Goal: Information Seeking & Learning: Find specific fact

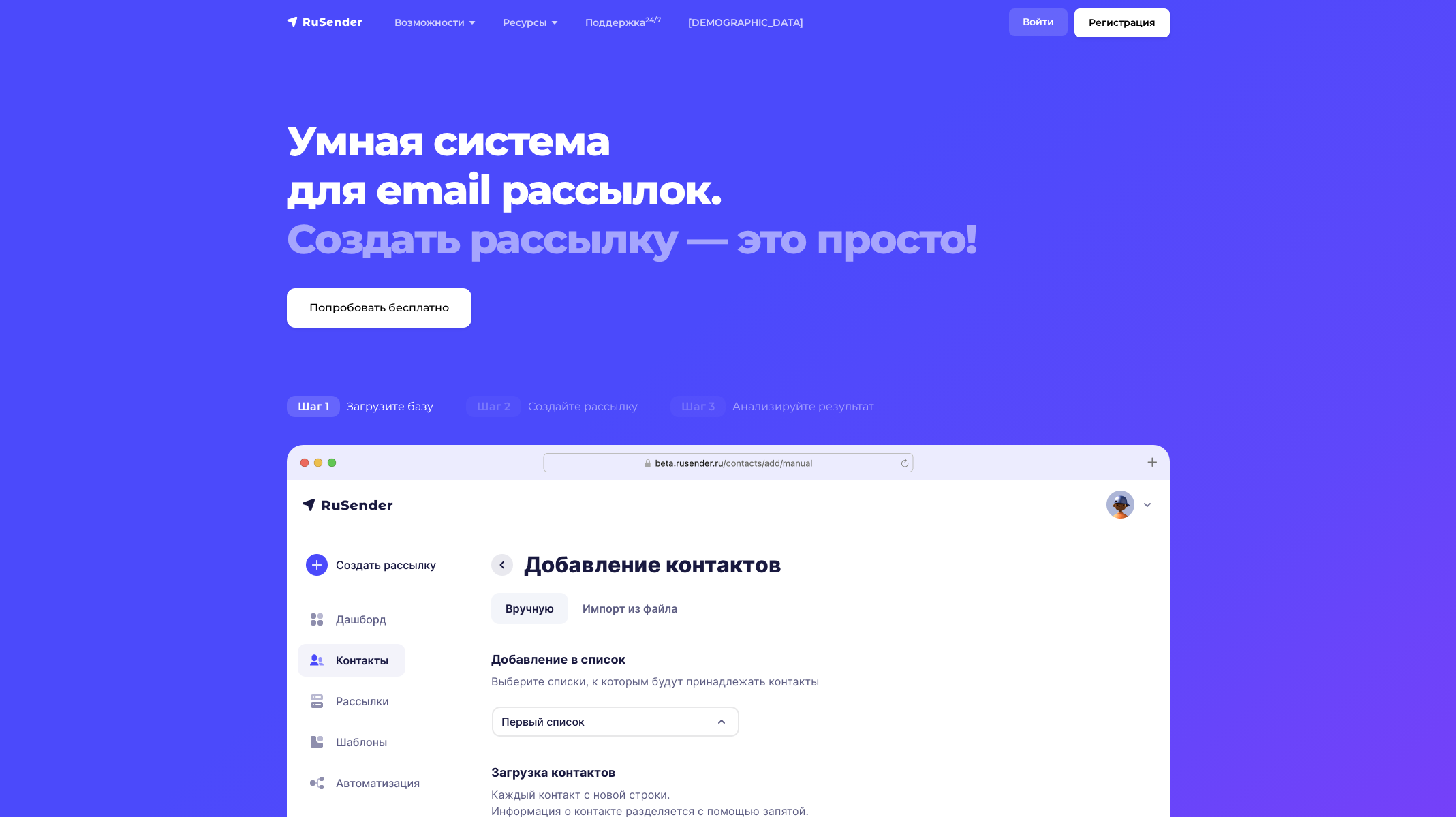
click at [1033, 24] on link "Войти" at bounding box center [1038, 22] width 59 height 28
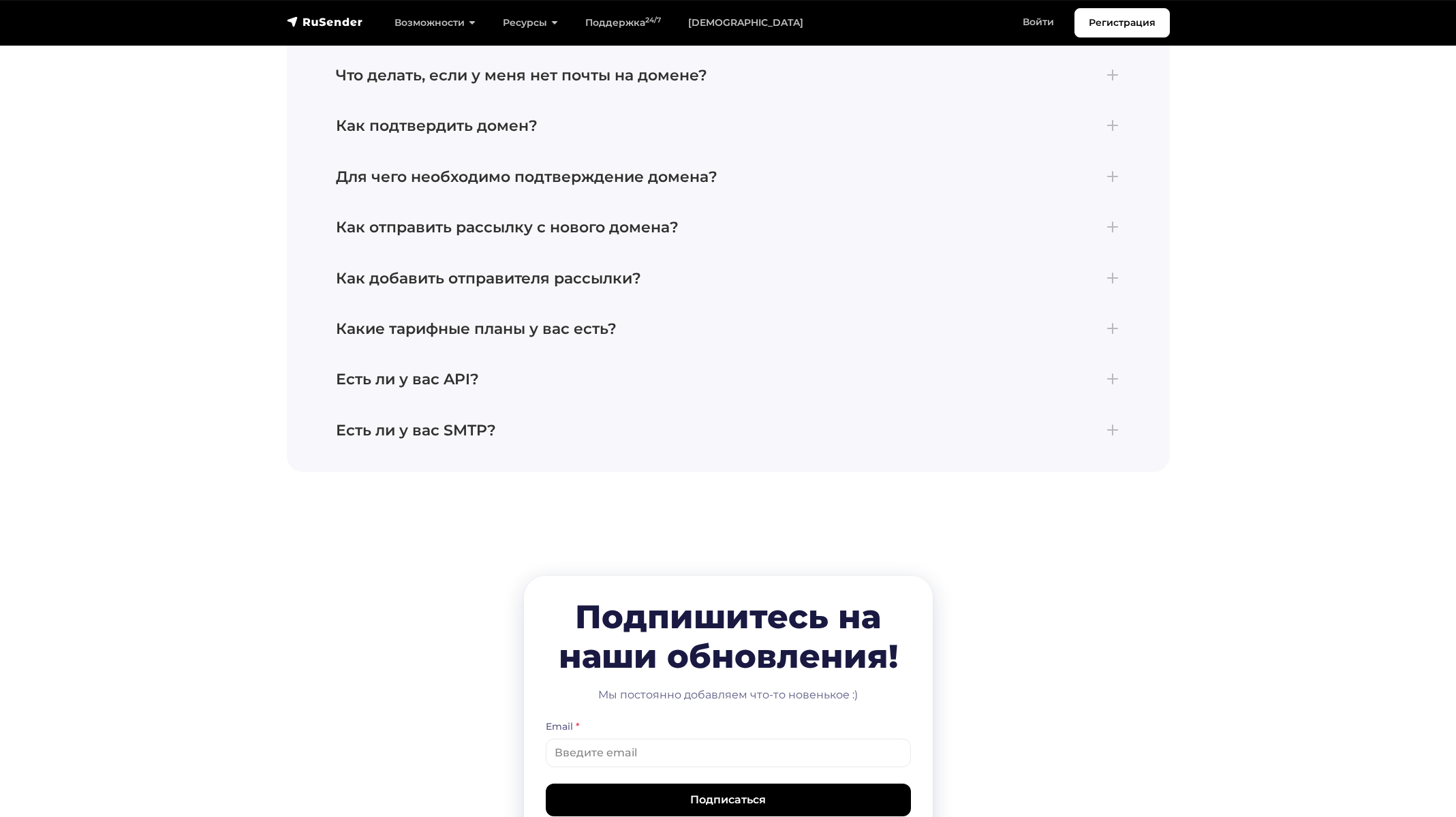
scroll to position [6092, 0]
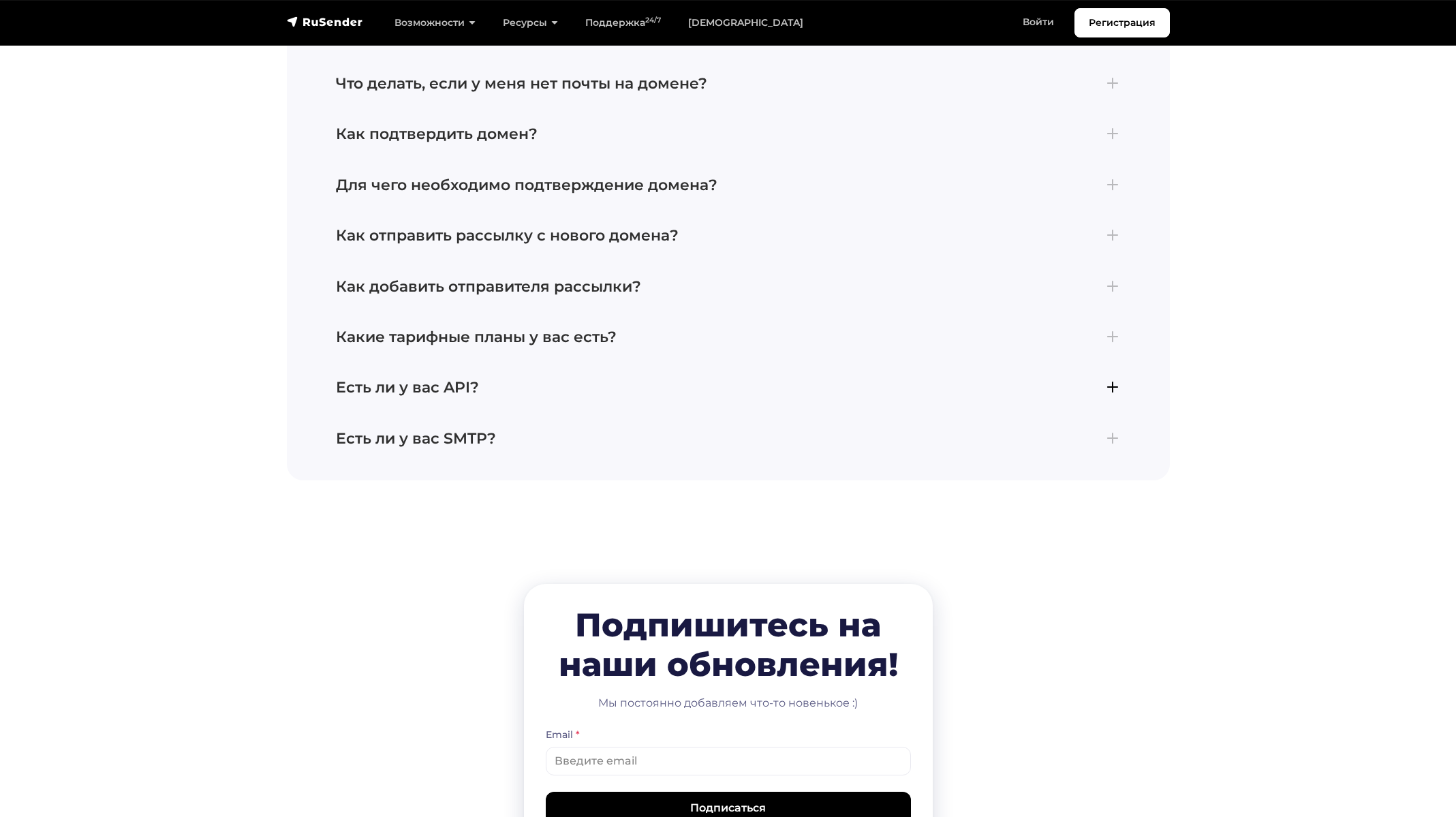
click at [448, 381] on h4 "Есть ли у вас API?" at bounding box center [728, 388] width 785 height 17
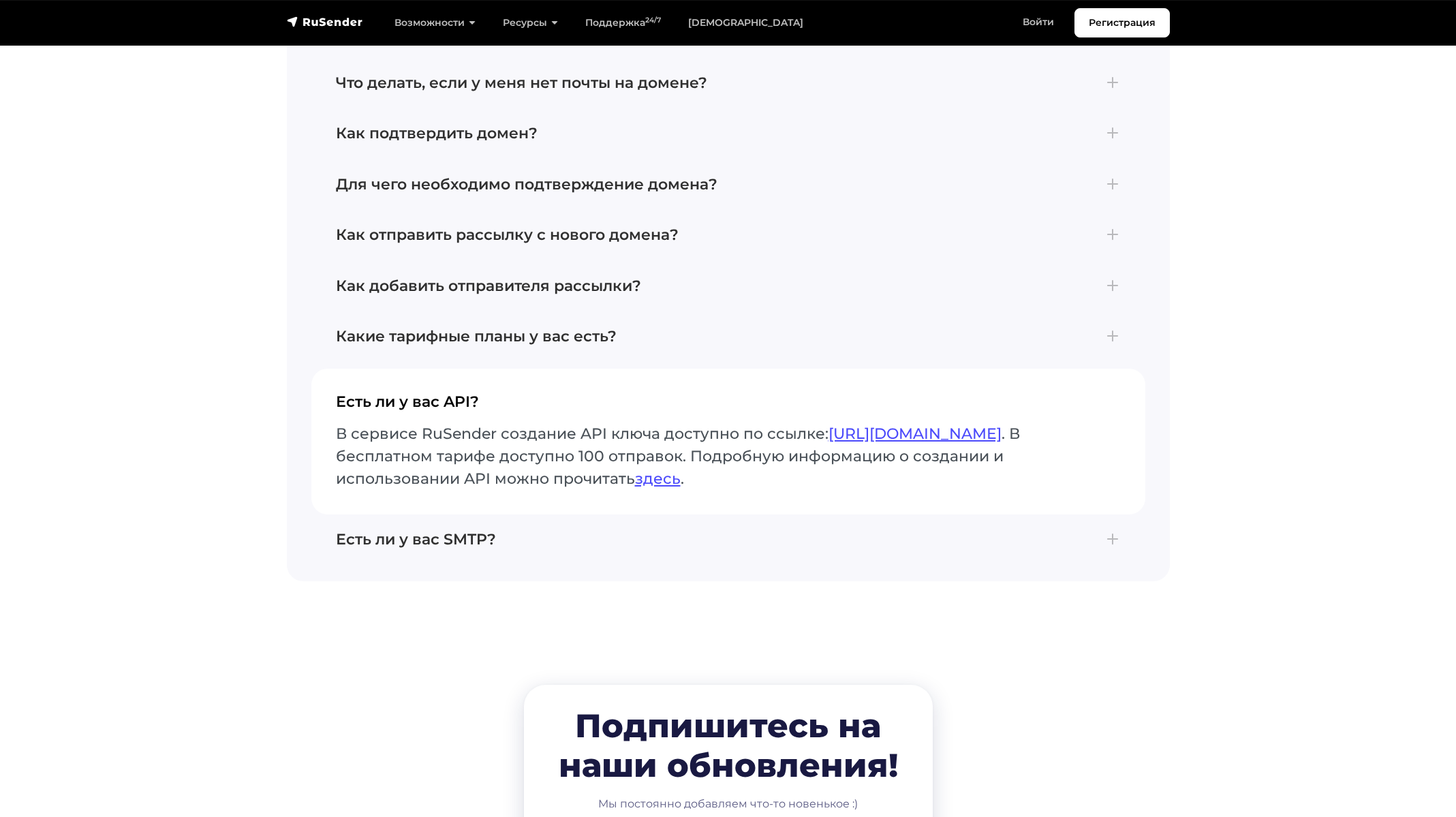
scroll to position [5991, 0]
click at [931, 426] on link "https://beta.rusender.ru/api/" at bounding box center [915, 434] width 173 height 18
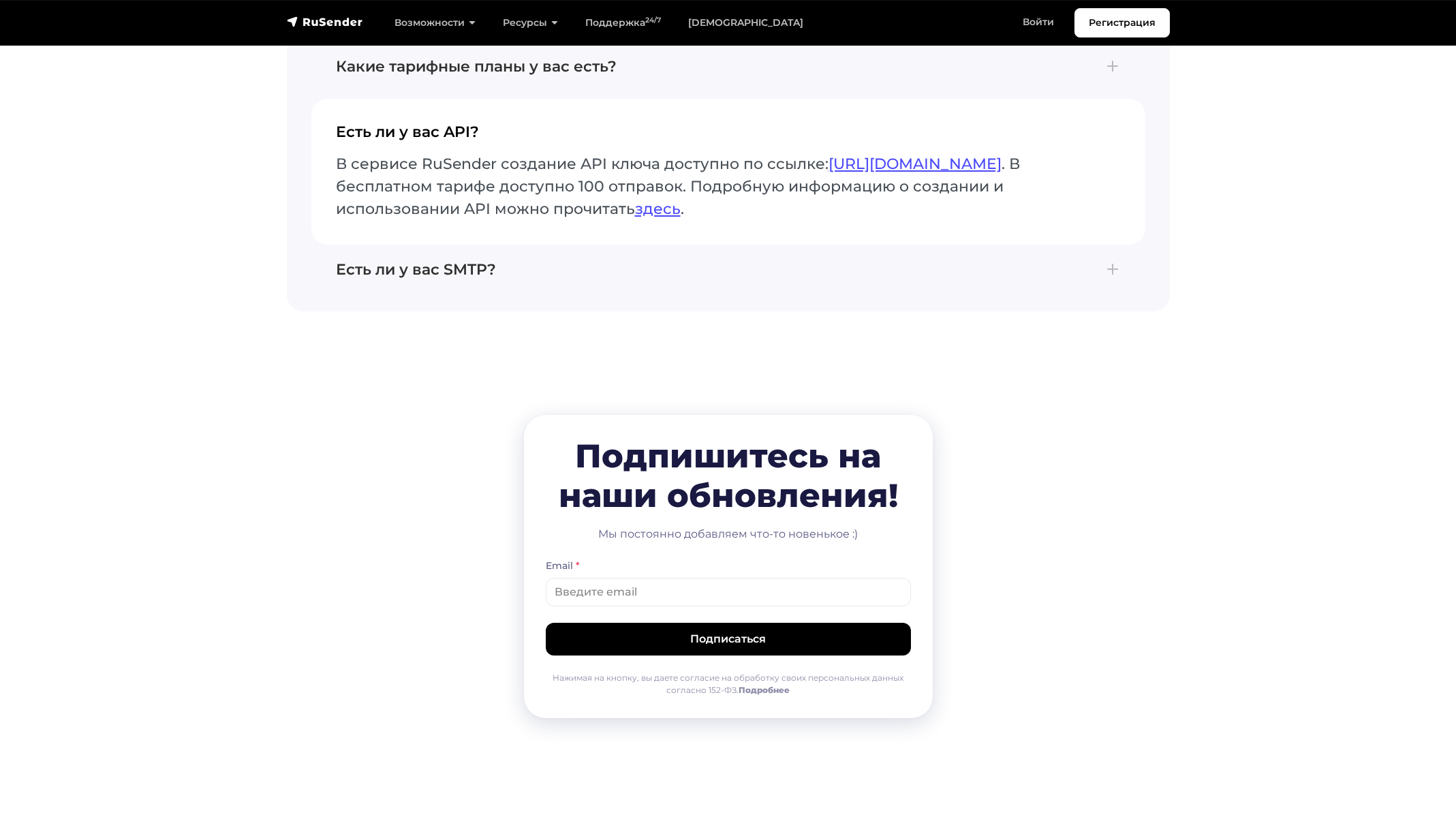
scroll to position [6092, 0]
